Goal: Register for event/course

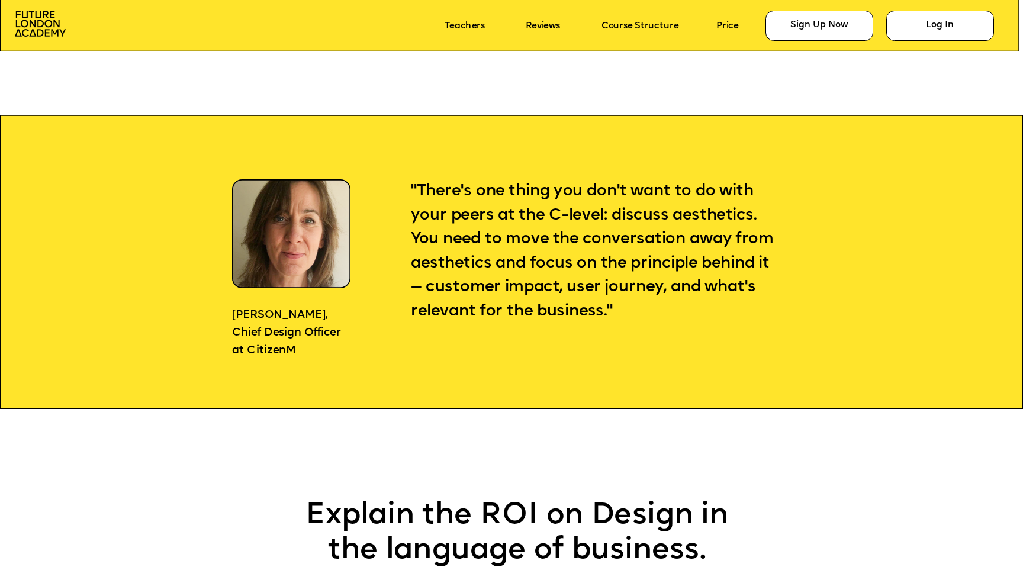
scroll to position [1116, 0]
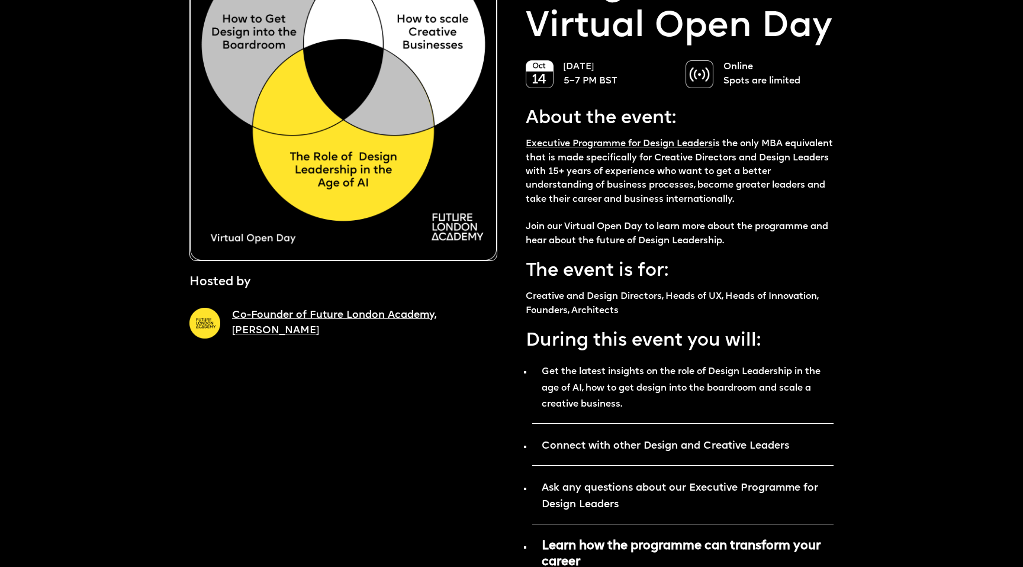
scroll to position [210, 0]
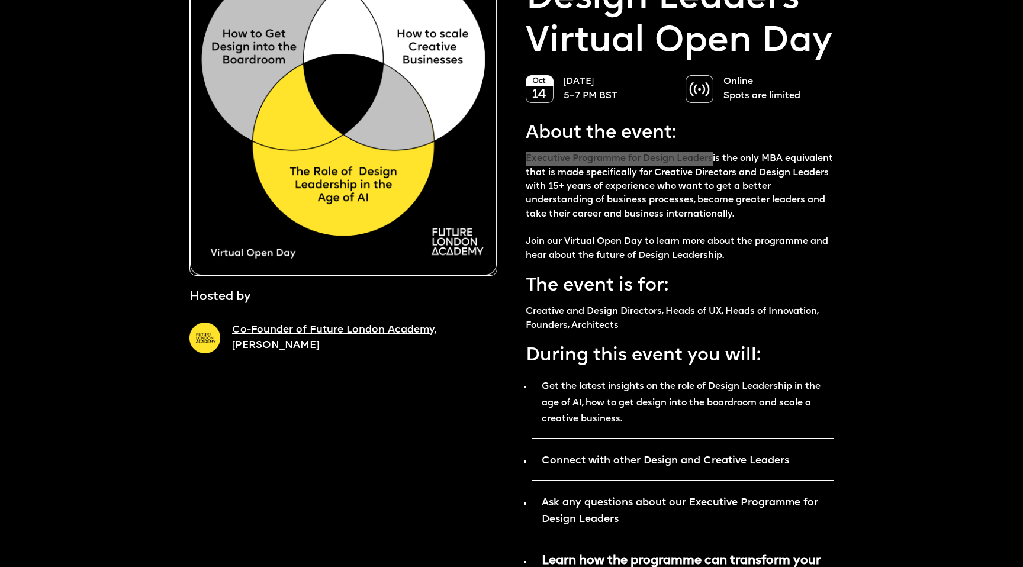
drag, startPoint x: 583, startPoint y: 159, endPoint x: 833, endPoint y: 1, distance: 295.5
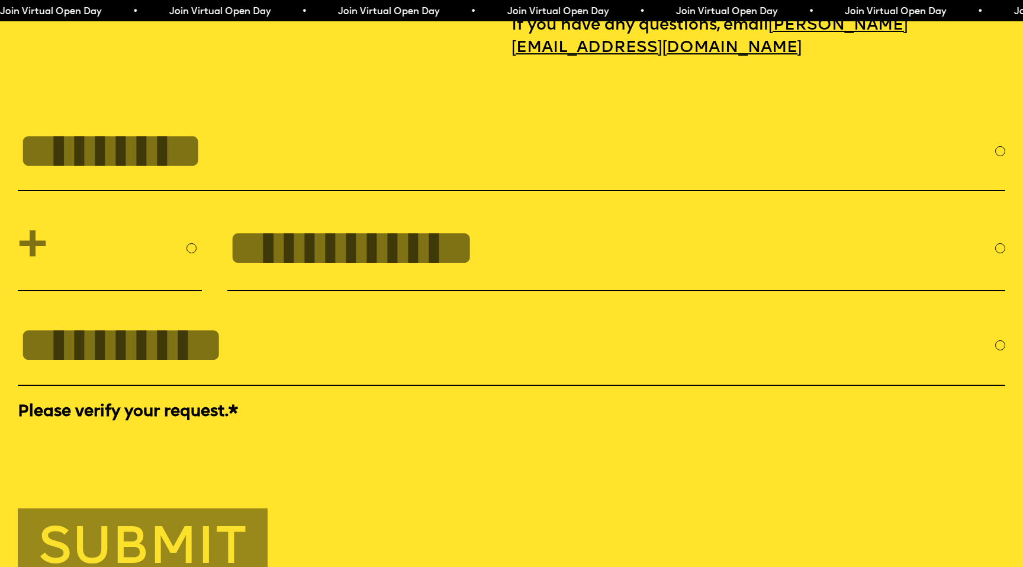
scroll to position [4702, 0]
